Goal: Check status: Check status

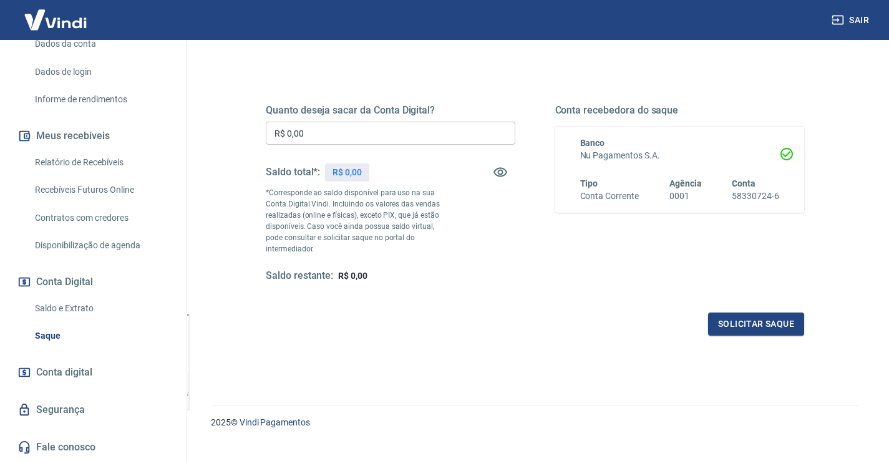
scroll to position [156, 0]
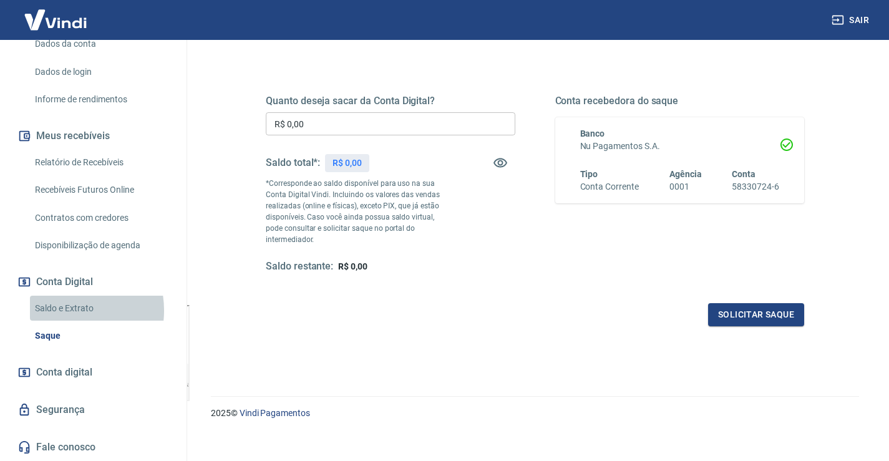
click at [67, 310] on link "Saldo e Extrato" at bounding box center [101, 309] width 142 height 26
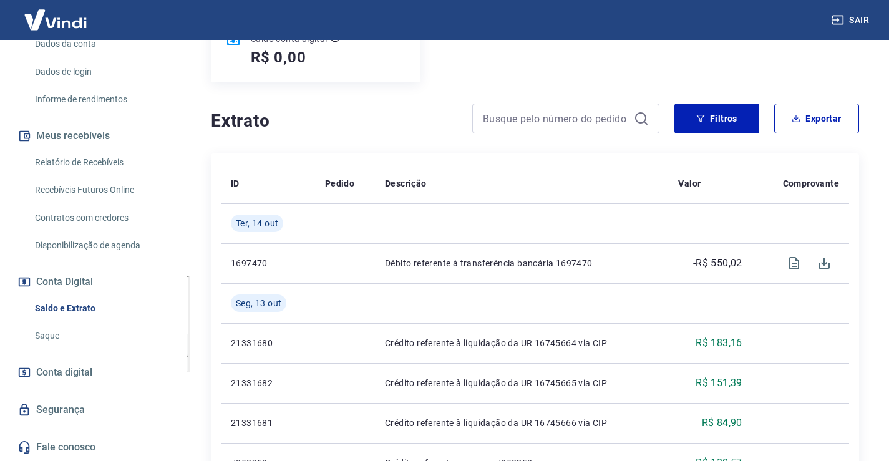
scroll to position [125, 0]
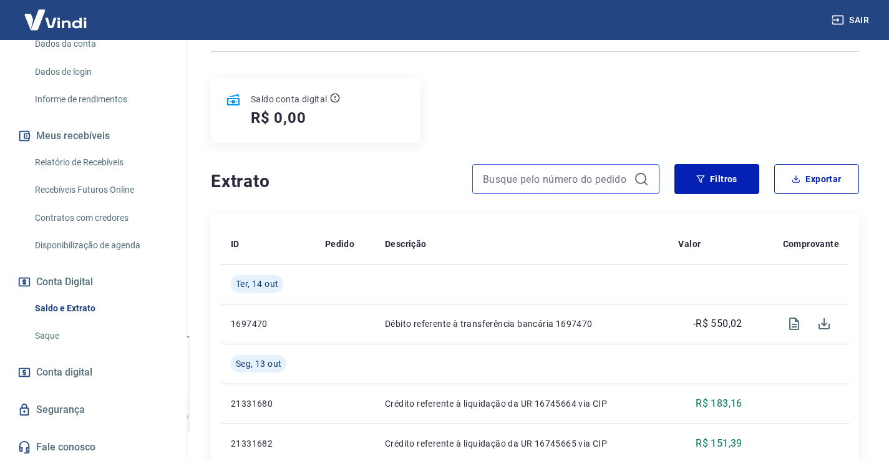
click at [538, 175] on input at bounding box center [556, 179] width 146 height 19
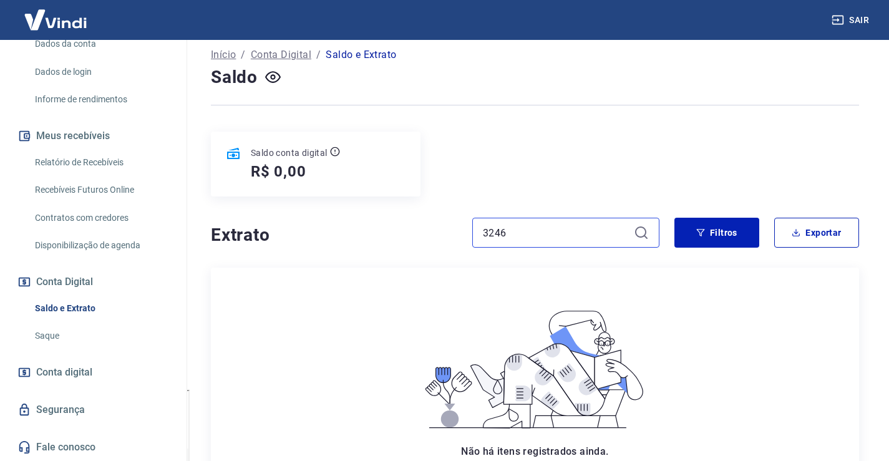
scroll to position [206, 0]
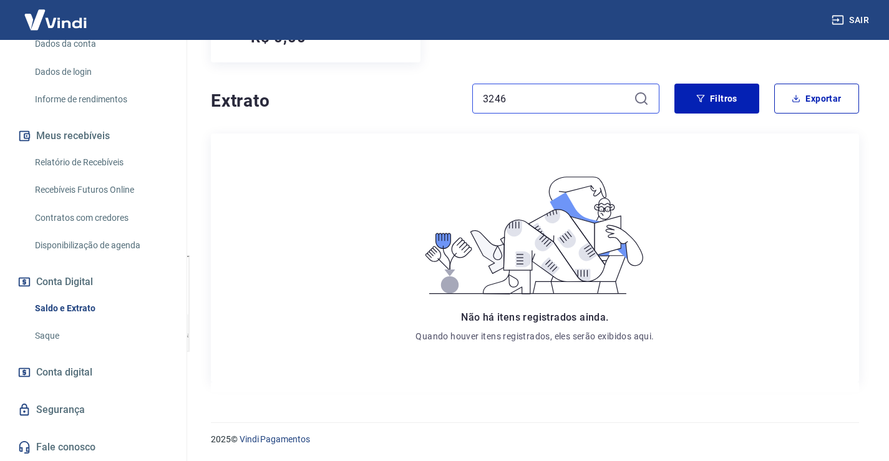
type input "3246"
click at [562, 99] on input "3246" at bounding box center [556, 98] width 146 height 19
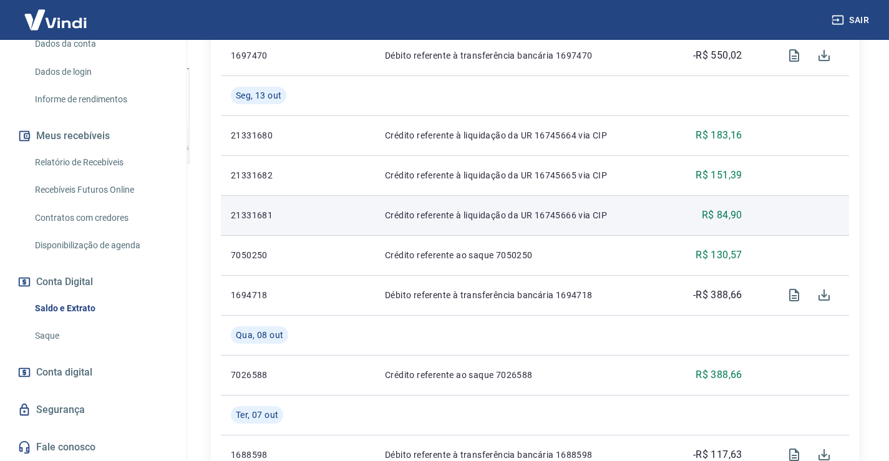
scroll to position [374, 0]
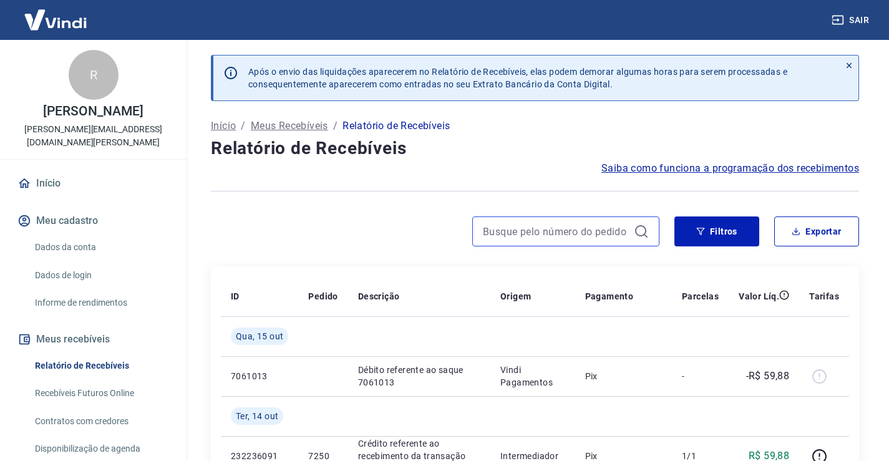
click at [562, 225] on input at bounding box center [556, 231] width 146 height 19
click at [556, 234] on input "7248" at bounding box center [556, 231] width 146 height 19
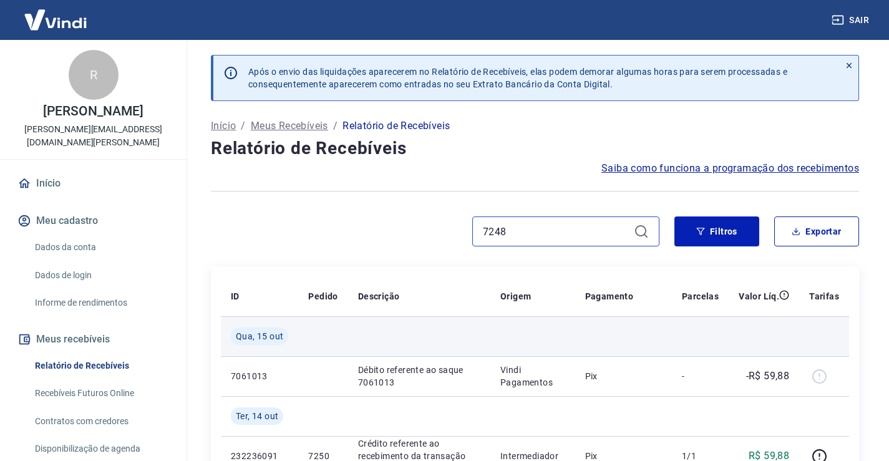
scroll to position [53, 0]
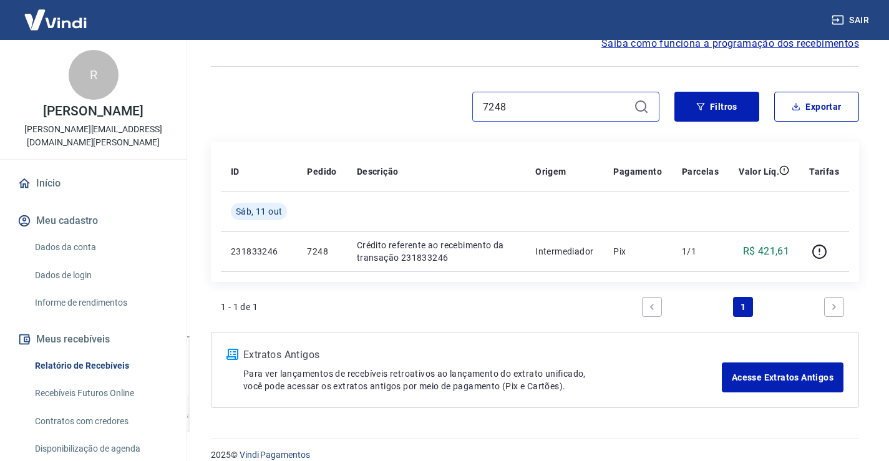
scroll to position [140, 0]
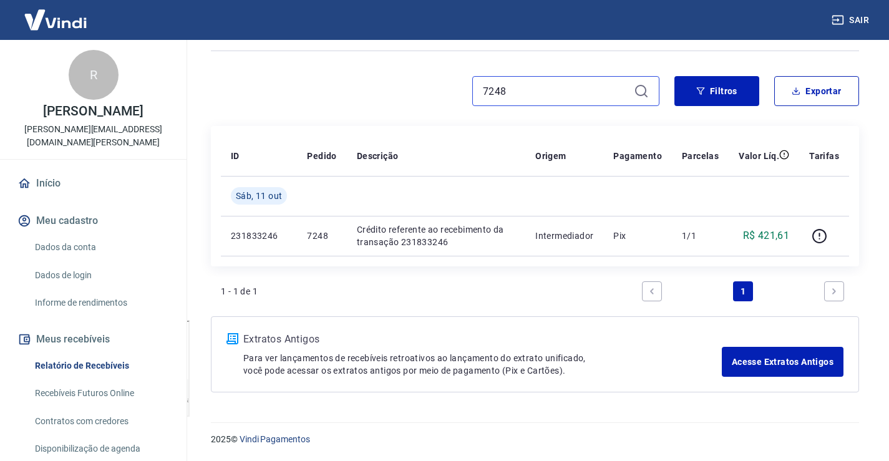
click at [523, 95] on input "7248" at bounding box center [556, 91] width 146 height 19
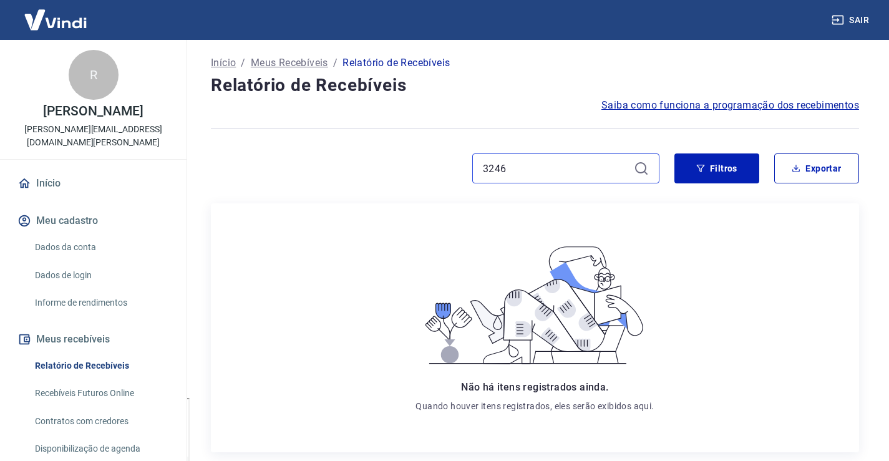
scroll to position [62, 0]
click at [598, 167] on input "3246" at bounding box center [556, 169] width 146 height 19
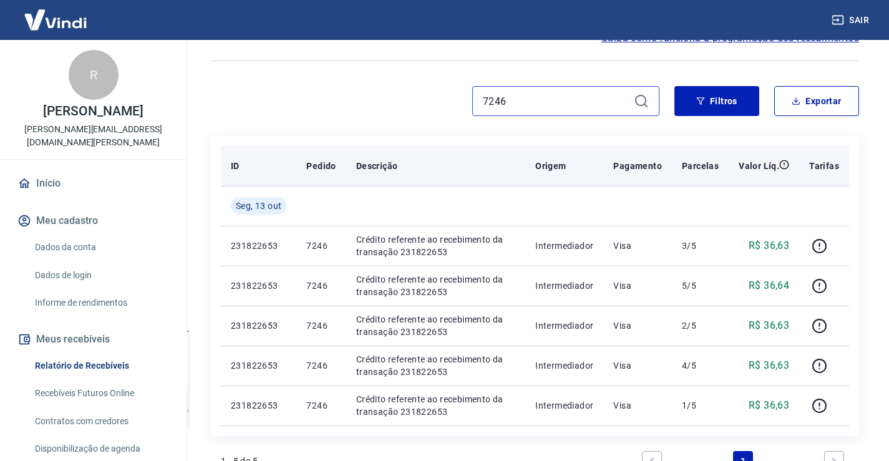
scroll to position [125, 0]
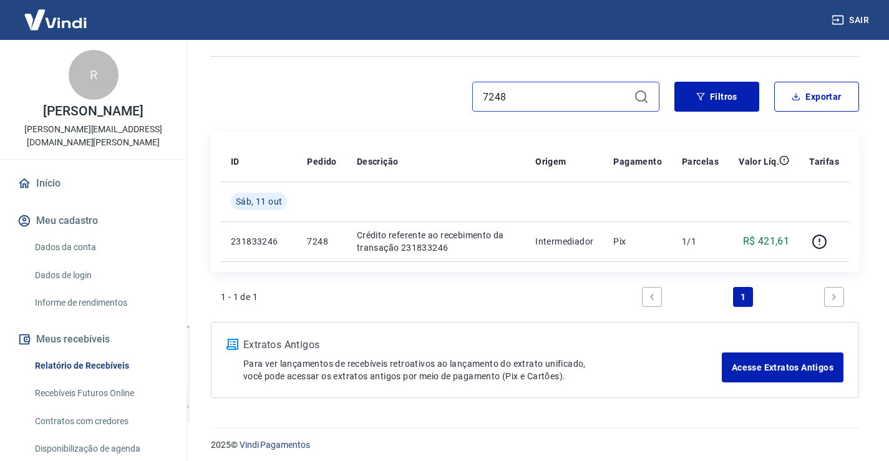
scroll to position [140, 0]
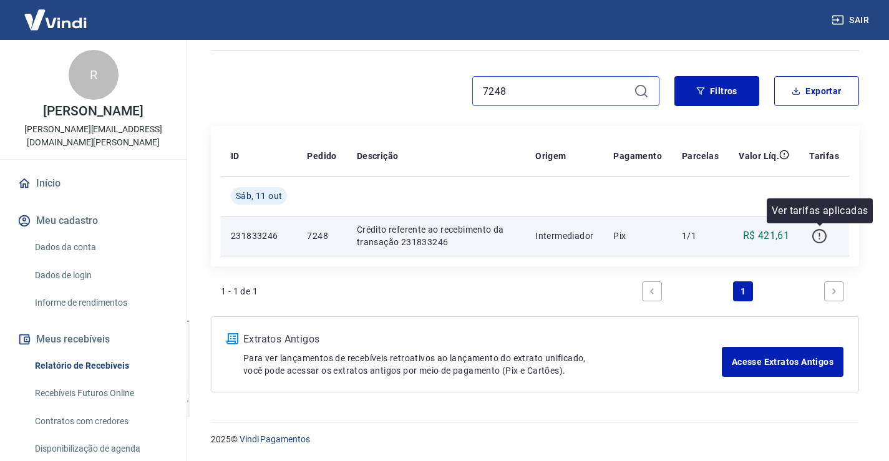
type input "7248"
click at [824, 236] on icon "button" at bounding box center [820, 236] width 16 height 16
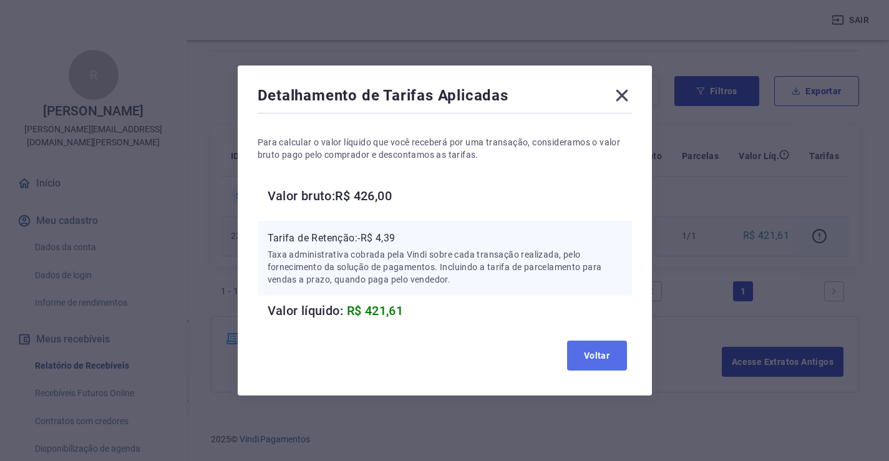
click at [600, 358] on button "Voltar" at bounding box center [597, 356] width 60 height 30
